Goal: Information Seeking & Learning: Understand process/instructions

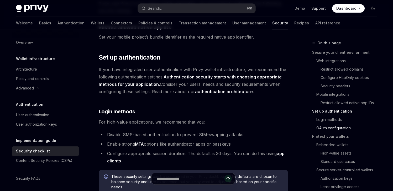
scroll to position [163, 0]
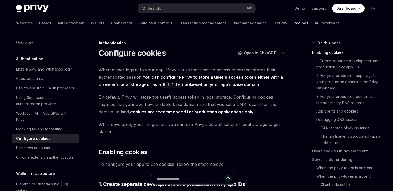
type textarea "*"
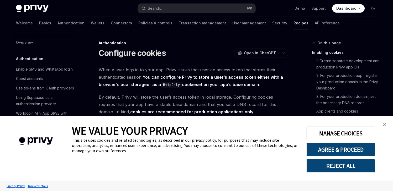
click at [384, 125] on img "close banner" at bounding box center [385, 125] width 4 height 4
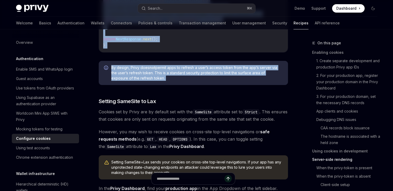
scroll to position [1885, 0]
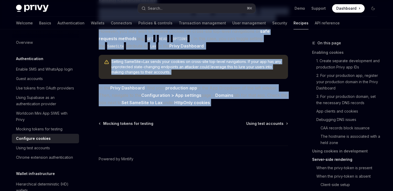
drag, startPoint x: 96, startPoint y: 43, endPoint x: 266, endPoint y: 104, distance: 180.9
copy div "Authentication Configure cookies OpenAI Open in ChatGPT OpenAI Open in ChatGPT …"
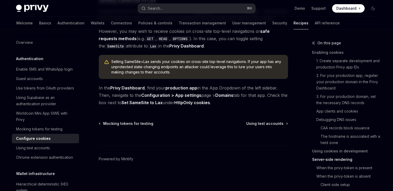
click at [218, 131] on div at bounding box center [193, 135] width 189 height 19
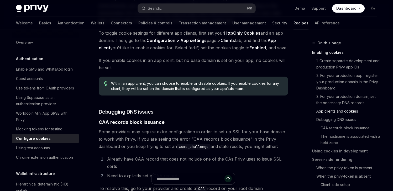
scroll to position [487, 0]
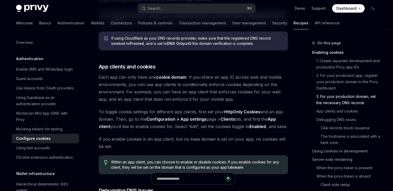
drag, startPoint x: 150, startPoint y: 119, endPoint x: 281, endPoint y: 117, distance: 130.9
click at [281, 117] on span "To toggle cookie settings for different app clients, first set your HttpOnly Co…" at bounding box center [193, 119] width 189 height 22
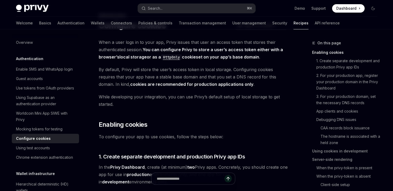
scroll to position [0, 0]
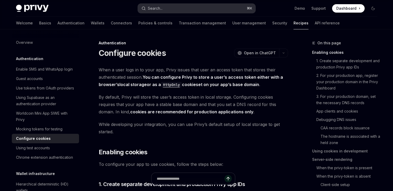
click at [197, 8] on button "Search... ⌘ K" at bounding box center [197, 8] width 118 height 9
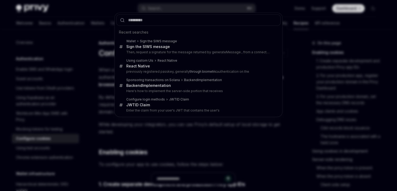
type input "**********"
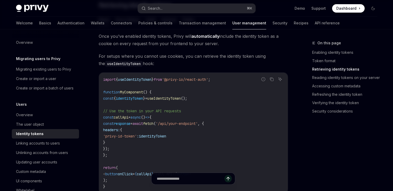
scroll to position [474, 0]
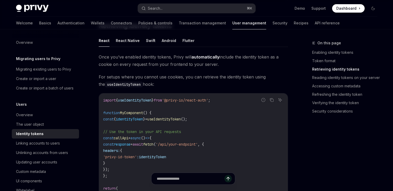
click at [138, 101] on span "useIdentityToken" at bounding box center [135, 100] width 34 height 5
copy span "useIdentityToken"
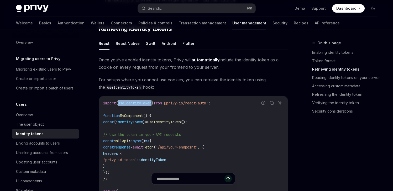
scroll to position [471, 0]
click at [122, 45] on button "React Native" at bounding box center [128, 44] width 24 height 12
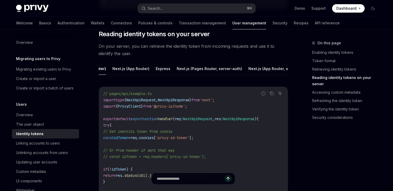
scroll to position [0, 97]
click at [255, 69] on button "Express (server-auth)" at bounding box center [273, 69] width 40 height 12
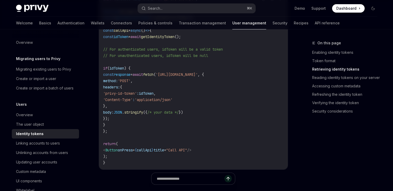
scroll to position [555, 0]
drag, startPoint x: 127, startPoint y: 94, endPoint x: 159, endPoint y: 95, distance: 31.3
click at [137, 95] on span "'privy-id-token'" at bounding box center [120, 93] width 34 height 5
copy span "privy-id-token"
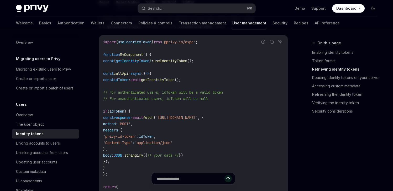
scroll to position [512, 0]
click at [140, 43] on span "useIdentityToken" at bounding box center [135, 42] width 34 height 5
copy span "useIdentityToken"
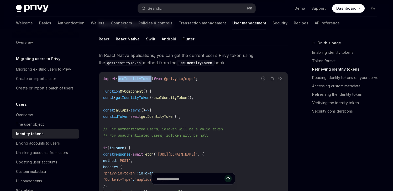
scroll to position [470, 0]
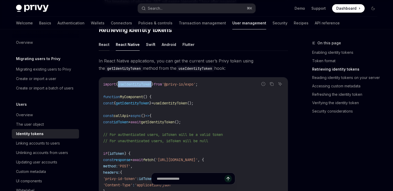
click at [104, 43] on button "React" at bounding box center [104, 44] width 11 height 12
type textarea "*"
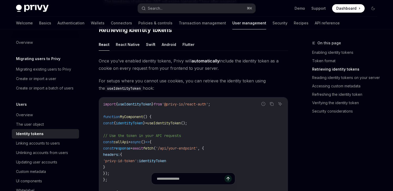
click at [139, 124] on span "identityToken" at bounding box center [129, 123] width 27 height 5
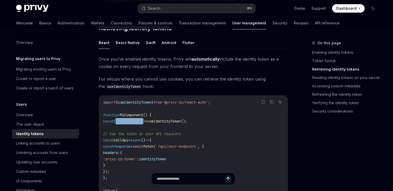
scroll to position [472, 0]
click at [166, 157] on span "identityToken" at bounding box center [152, 159] width 27 height 5
copy span "identityToken"
drag, startPoint x: 207, startPoint y: 121, endPoint x: 98, endPoint y: 122, distance: 109.0
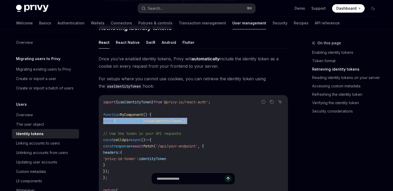
copy span "const { identityToken } = useIdentityToken ();"
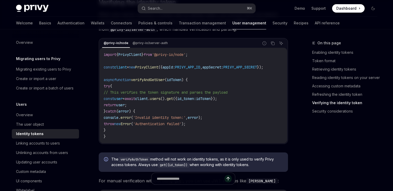
scroll to position [1470, 0]
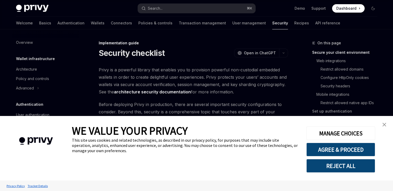
click at [385, 127] on link "close banner" at bounding box center [384, 125] width 11 height 11
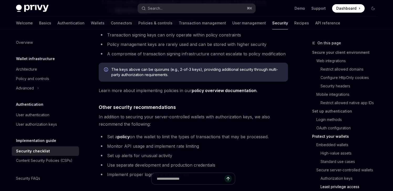
scroll to position [1242, 0]
